Goal: Information Seeking & Learning: Learn about a topic

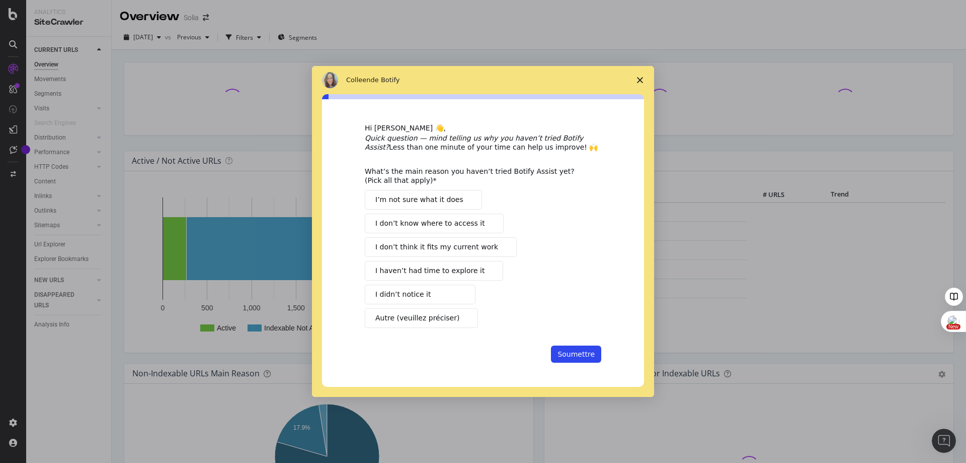
click at [637, 81] on icon "Fermer l'enquête" at bounding box center [640, 80] width 6 height 6
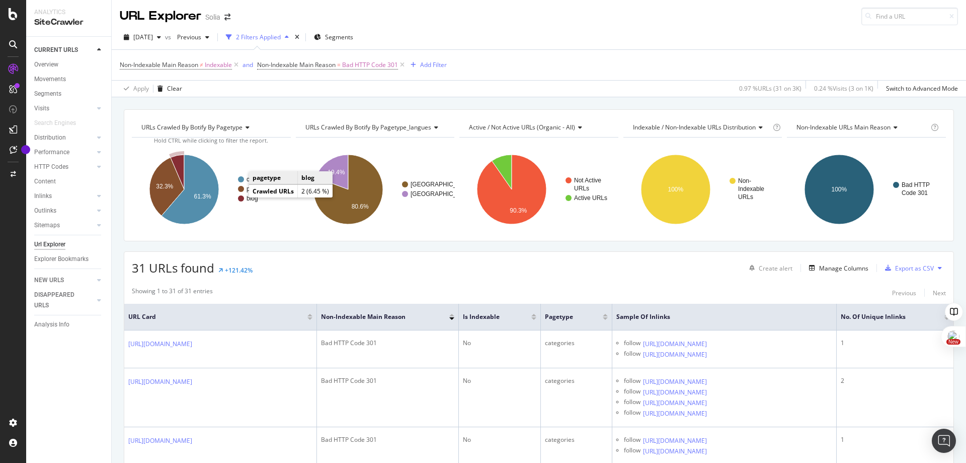
scroll to position [1, 0]
click at [242, 200] on circle "A chart." at bounding box center [241, 198] width 6 height 6
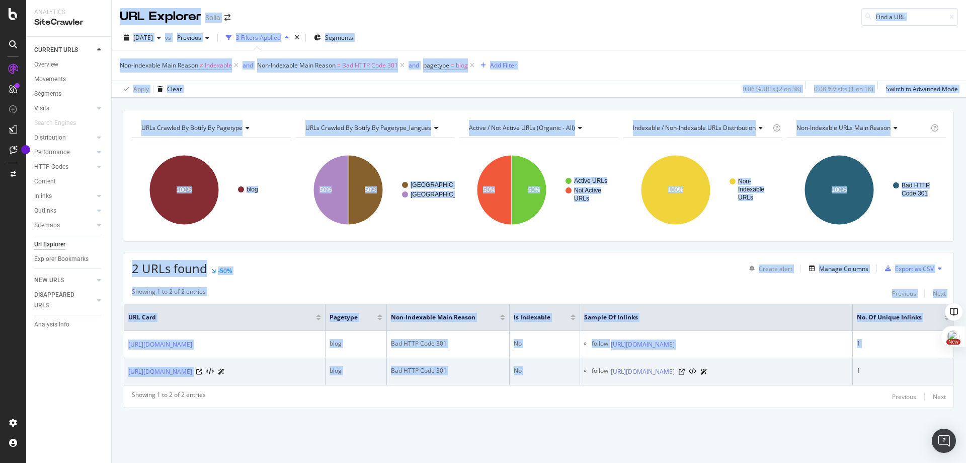
drag, startPoint x: 109, startPoint y: 334, endPoint x: 588, endPoint y: 381, distance: 481.0
click at [588, 381] on div "Analytics SiteCrawler CURRENT URLS Overview Movements Segments Visits Analysis …" at bounding box center [496, 231] width 940 height 463
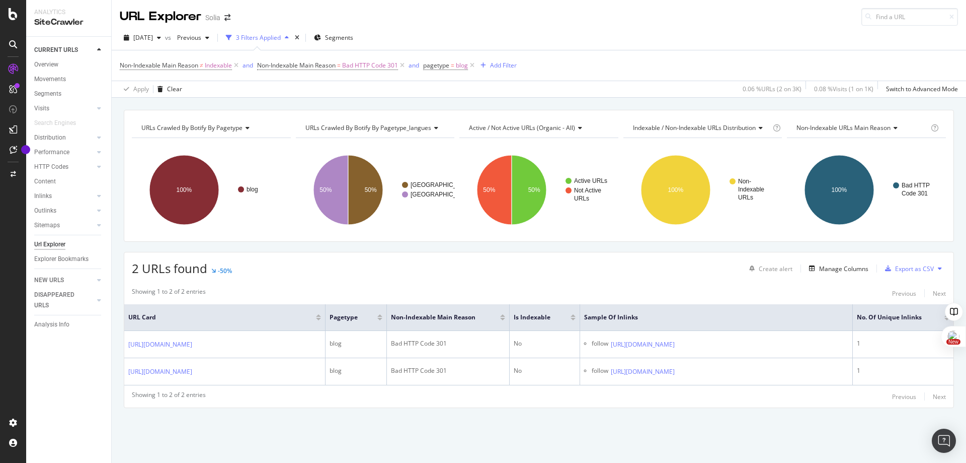
click at [676, 407] on div "Showing 1 to 2 of 2 entries Previous Next URL Card pagetype Non-Indexable Main …" at bounding box center [539, 344] width 830 height 125
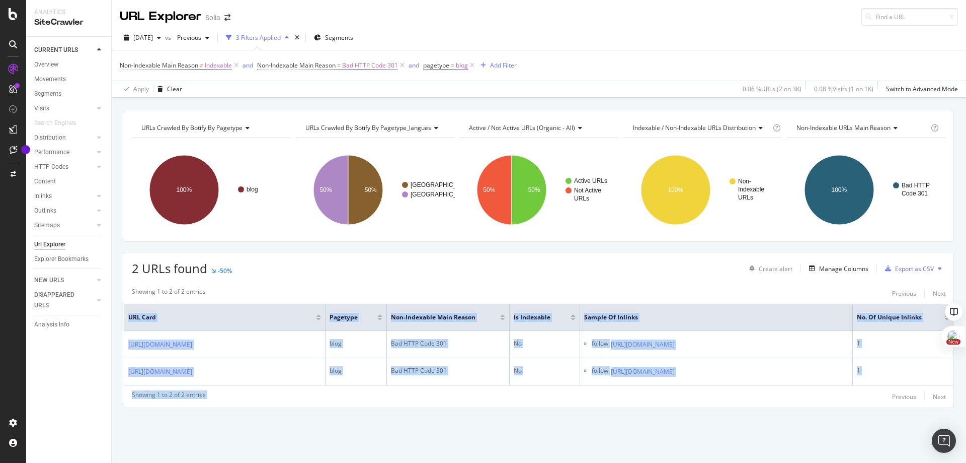
drag, startPoint x: 821, startPoint y: 420, endPoint x: 118, endPoint y: 342, distance: 707.0
click at [118, 342] on div "URLs Crawled By Botify By pagetype Chart (by Value) Table Expand Export as CSV …" at bounding box center [539, 276] width 855 height 333
click at [261, 436] on div "URLs Crawled By Botify By pagetype Chart (by Value) Table Expand Export as CSV …" at bounding box center [539, 276] width 855 height 333
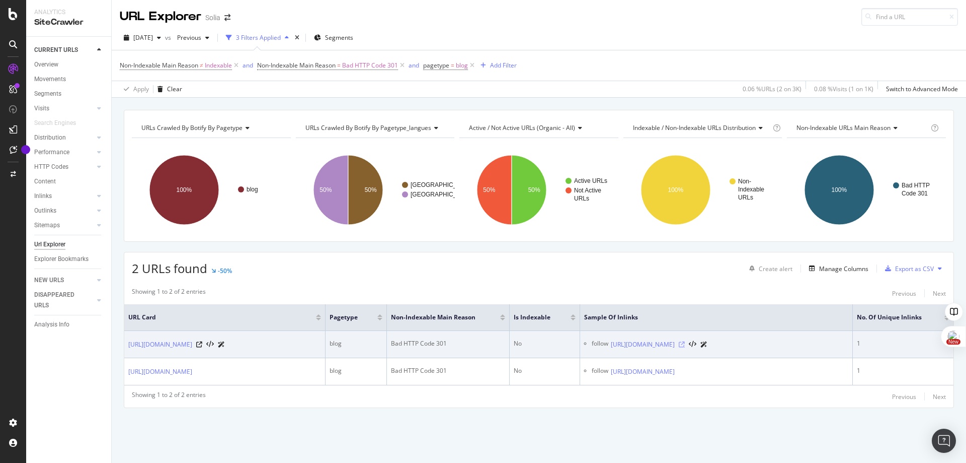
click at [685, 345] on icon at bounding box center [682, 344] width 6 height 6
click at [192, 345] on link "[URL][DOMAIN_NAME]" at bounding box center [160, 344] width 64 height 10
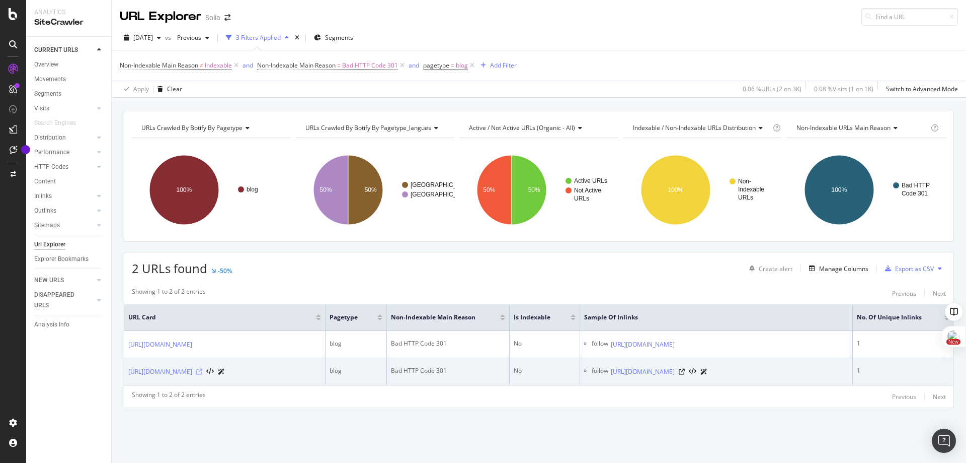
click at [202, 375] on icon at bounding box center [199, 371] width 6 height 6
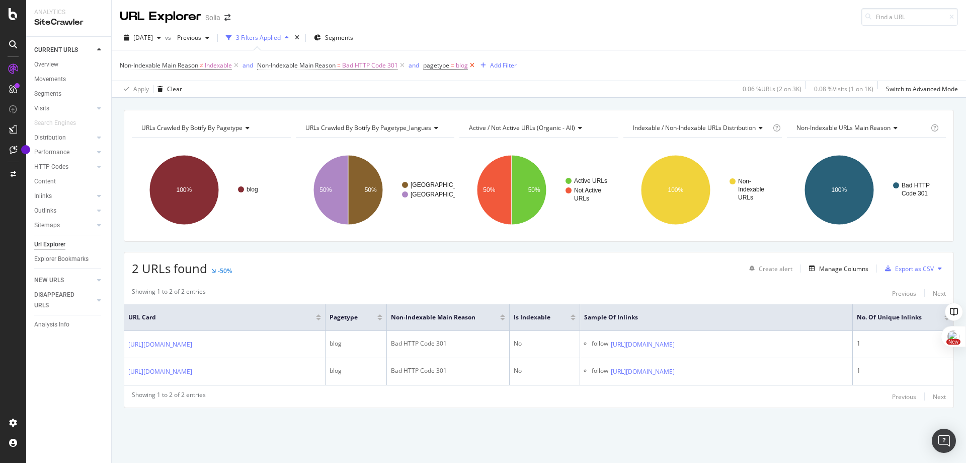
click at [471, 66] on icon at bounding box center [472, 65] width 9 height 10
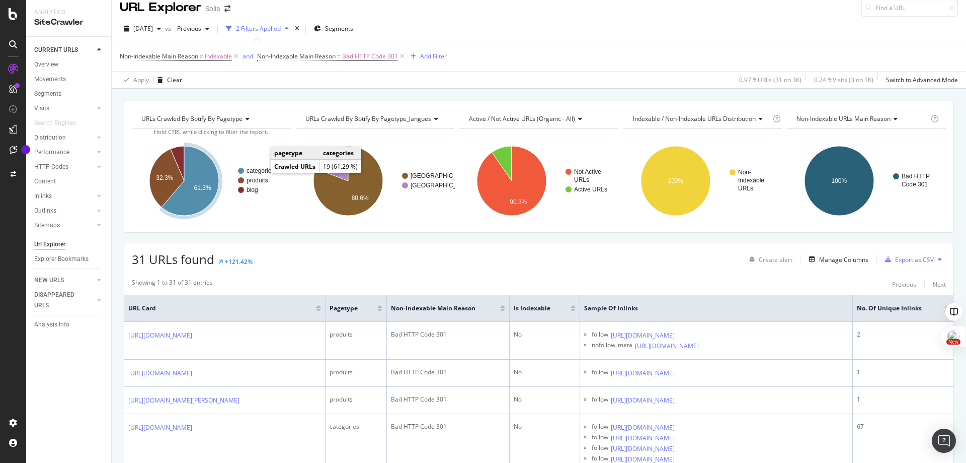
scroll to position [10, 0]
click at [262, 168] on text "categories" at bounding box center [261, 170] width 28 height 7
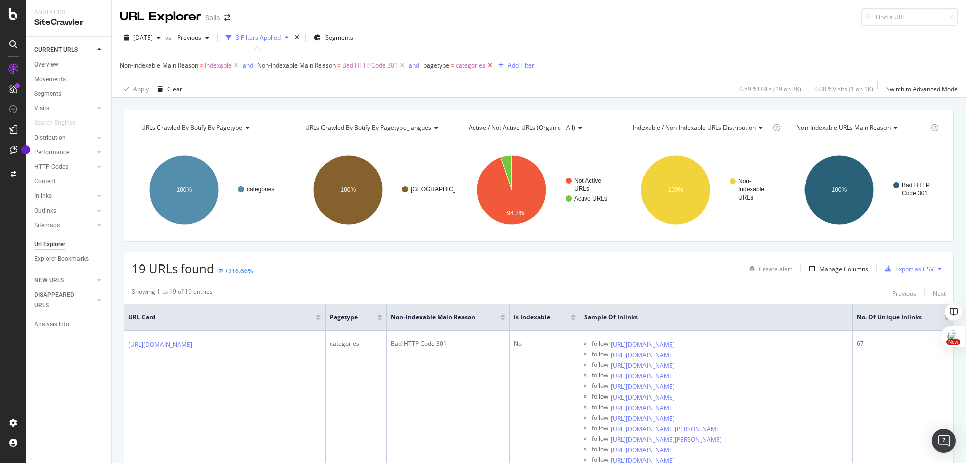
click at [489, 66] on icon at bounding box center [490, 65] width 9 height 10
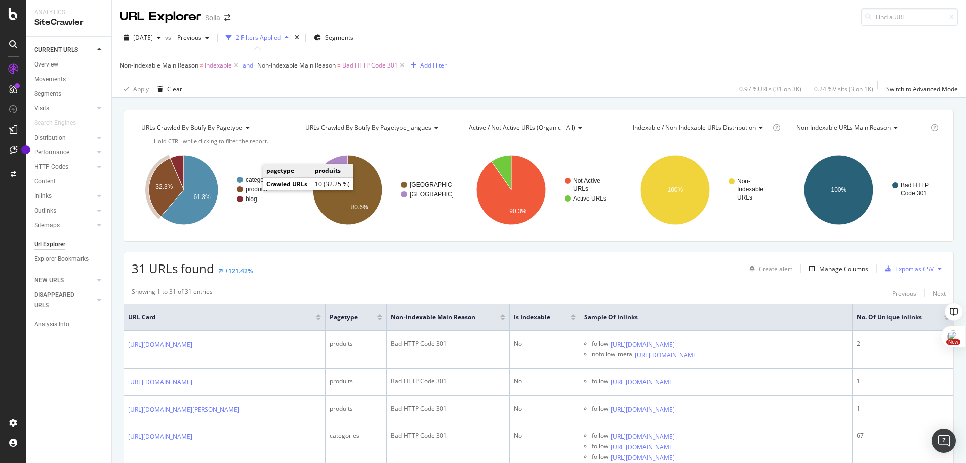
click at [253, 189] on text "produits" at bounding box center [257, 189] width 22 height 7
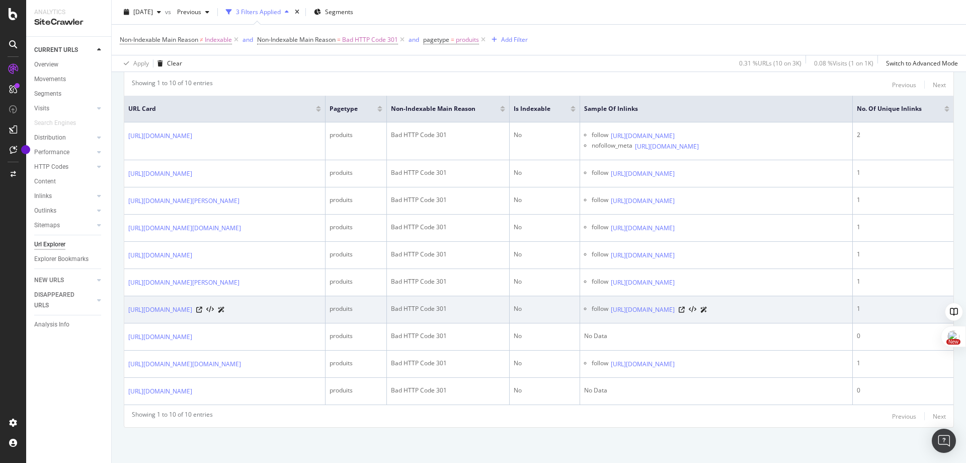
scroll to position [334, 0]
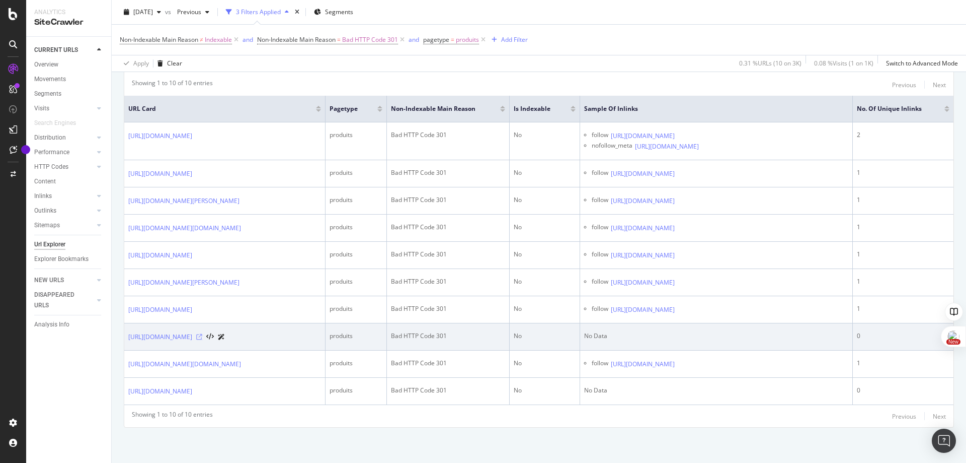
click at [202, 334] on icon at bounding box center [199, 337] width 6 height 6
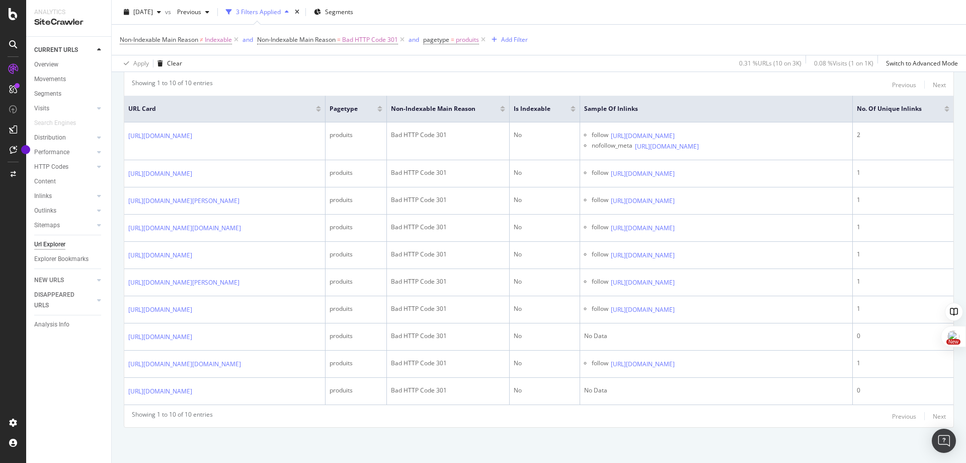
scroll to position [311, 0]
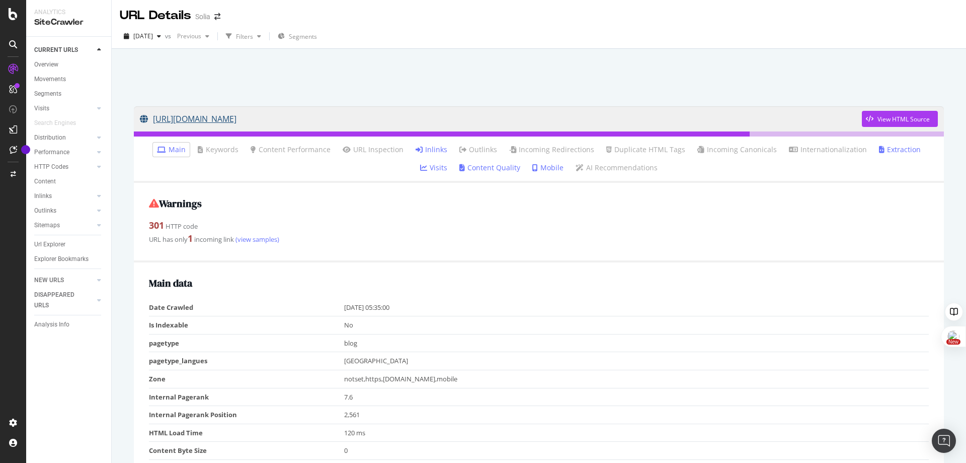
scroll to position [2, 0]
click at [332, 121] on link "[URL][DOMAIN_NAME]" at bounding box center [501, 118] width 722 height 25
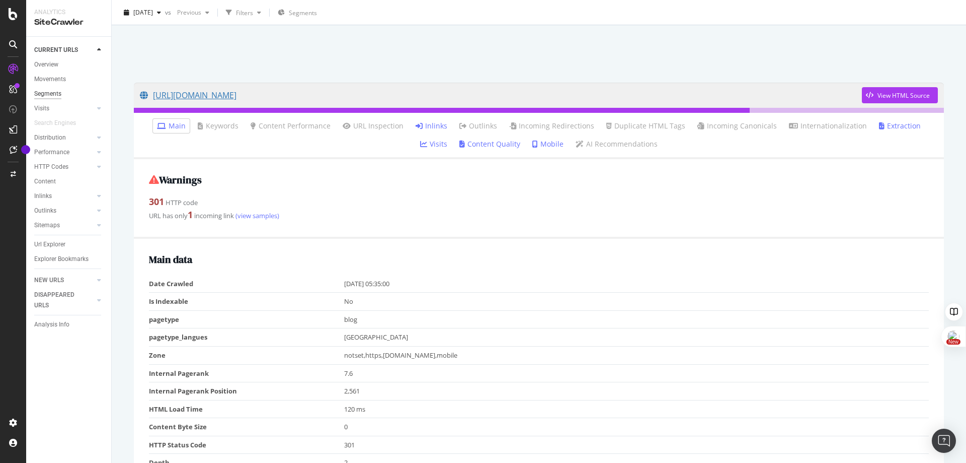
scroll to position [25, 0]
